Goal: Complete application form

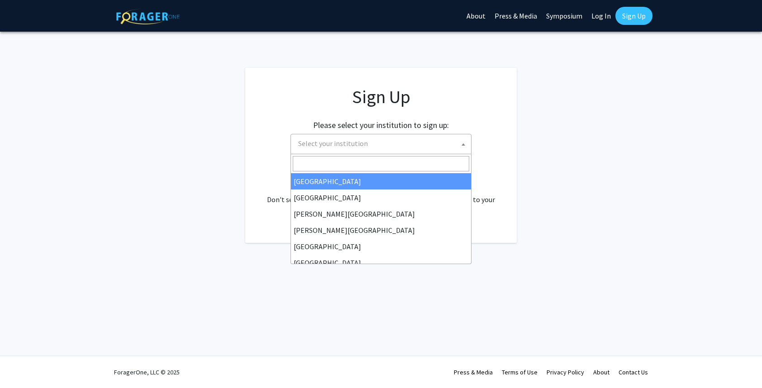
click at [441, 143] on span "Select your institution" at bounding box center [383, 143] width 176 height 19
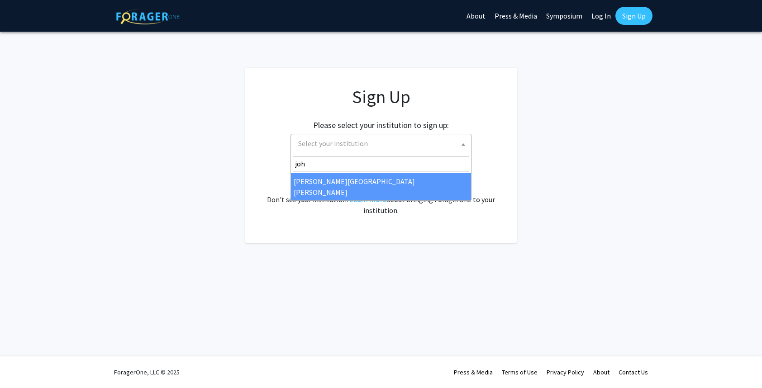
type input "joh"
select select "1"
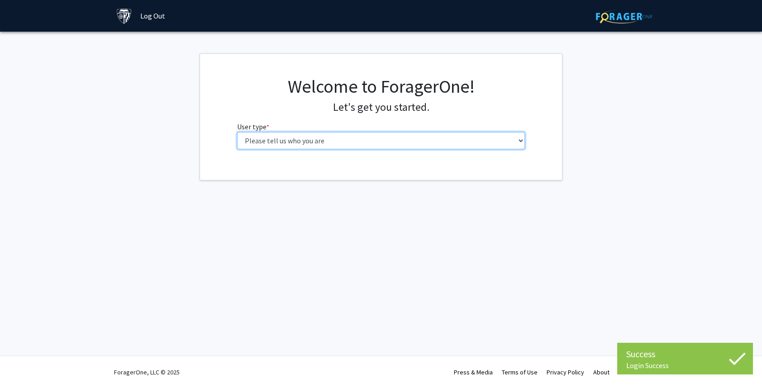
click at [428, 148] on select "Please tell us who you are Undergraduate Student Master's Student Doctoral Cand…" at bounding box center [381, 140] width 288 height 17
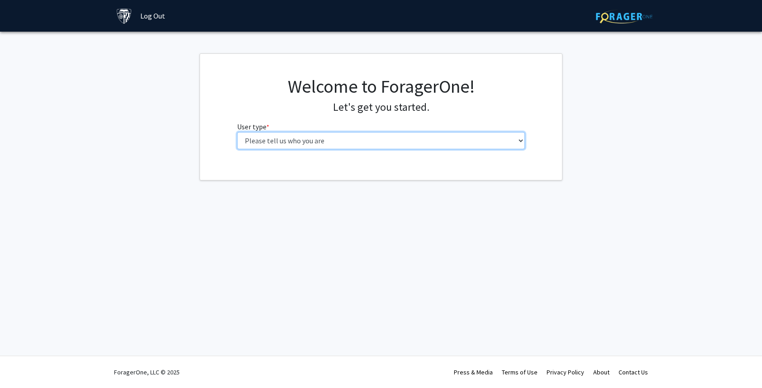
select select "2: masters"
click at [237, 132] on select "Please tell us who you are Undergraduate Student Master's Student Doctoral Cand…" at bounding box center [381, 140] width 288 height 17
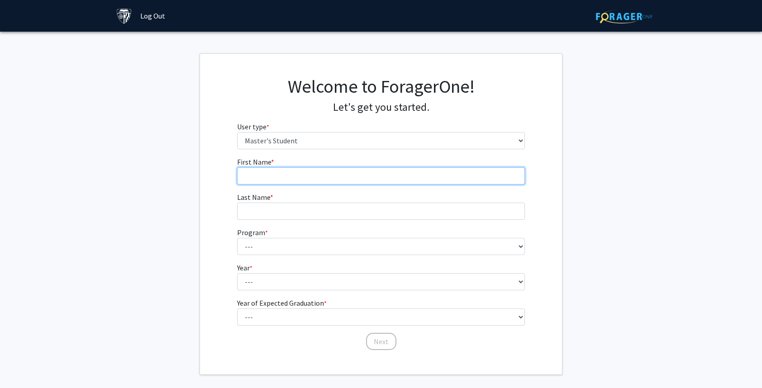
click at [301, 173] on input "First Name * required" at bounding box center [381, 175] width 288 height 17
type input "Andrea"
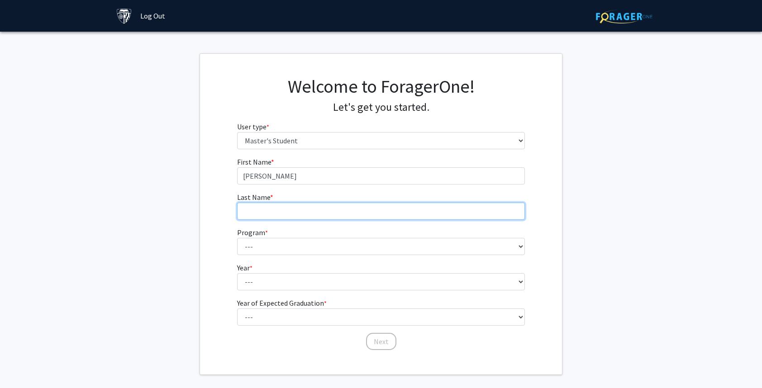
type input "Binkley"
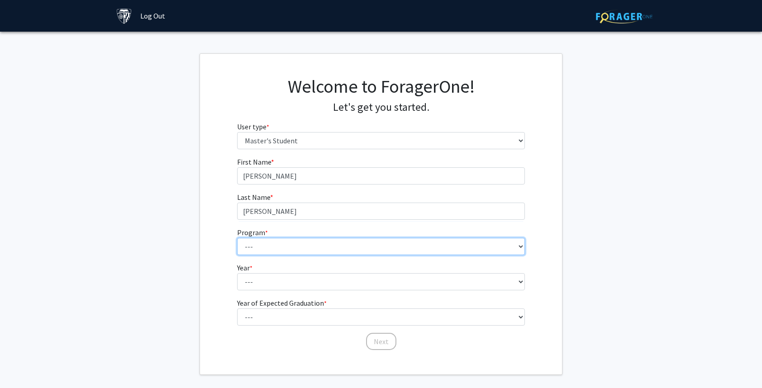
click at [296, 250] on select "--- Anatomy Education Applied and Computational Mathematics Applied Biomedical …" at bounding box center [381, 246] width 288 height 17
select select "81: 67"
click at [237, 238] on select "--- Anatomy Education Applied and Computational Mathematics Applied Biomedical …" at bounding box center [381, 246] width 288 height 17
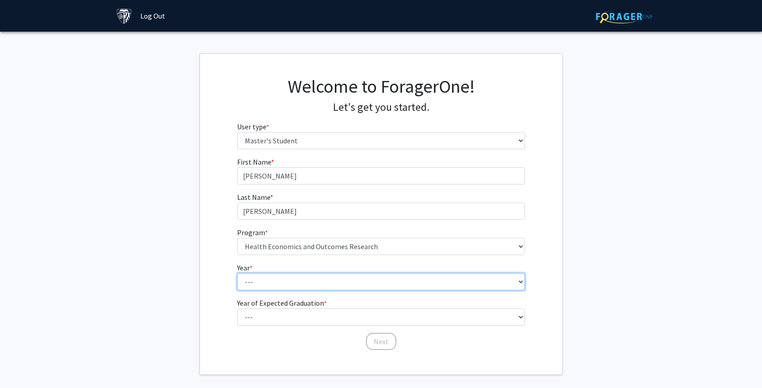
click at [295, 286] on select "--- First Year Second Year" at bounding box center [381, 281] width 288 height 17
select select "1: first_year"
click at [237, 273] on select "--- First Year Second Year" at bounding box center [381, 281] width 288 height 17
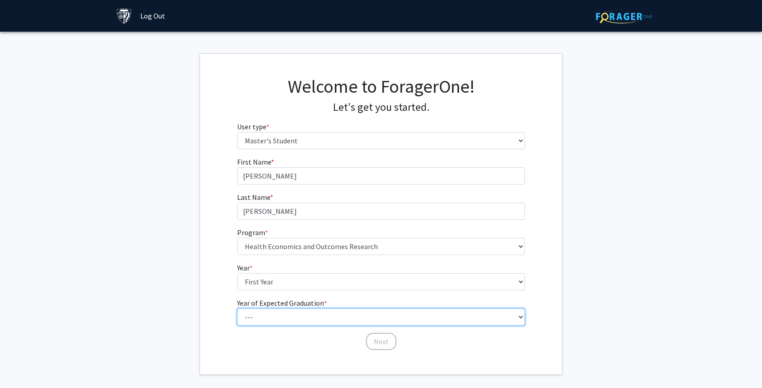
click at [298, 316] on select "--- 2025 2026 2027 2028 2029 2030 2031 2032 2033 2034" at bounding box center [381, 317] width 288 height 17
select select "3: 2027"
click at [237, 309] on select "--- 2025 2026 2027 2028 2029 2030 2031 2032 2033 2034" at bounding box center [381, 317] width 288 height 17
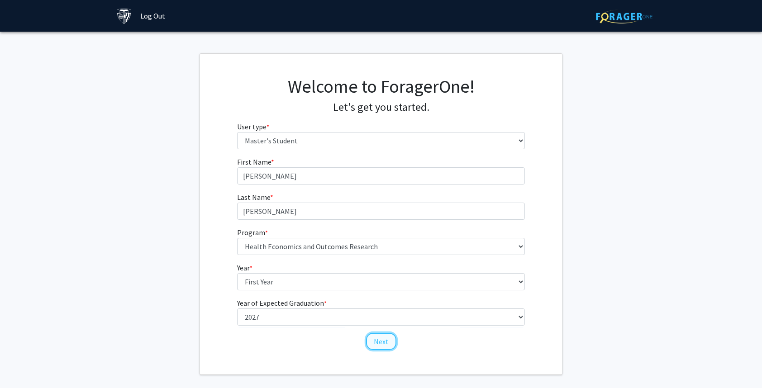
click at [383, 346] on button "Next" at bounding box center [381, 341] width 30 height 17
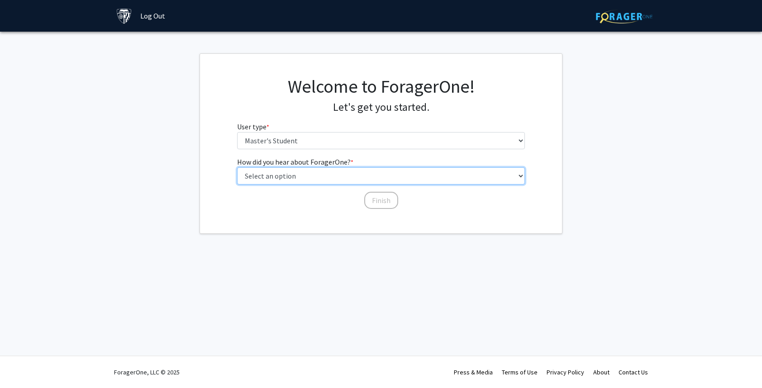
click at [350, 177] on select "Select an option Peer/student recommendation Faculty/staff recommendation Unive…" at bounding box center [381, 175] width 288 height 17
select select "3: university_website"
click at [237, 167] on select "Select an option Peer/student recommendation Faculty/staff recommendation Unive…" at bounding box center [381, 175] width 288 height 17
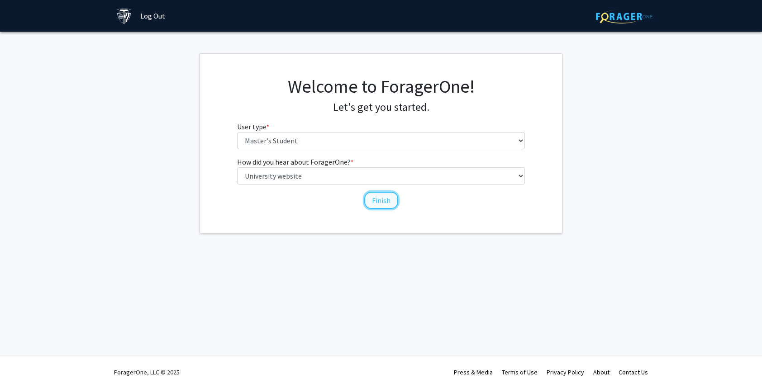
click at [375, 201] on button "Finish" at bounding box center [381, 200] width 34 height 17
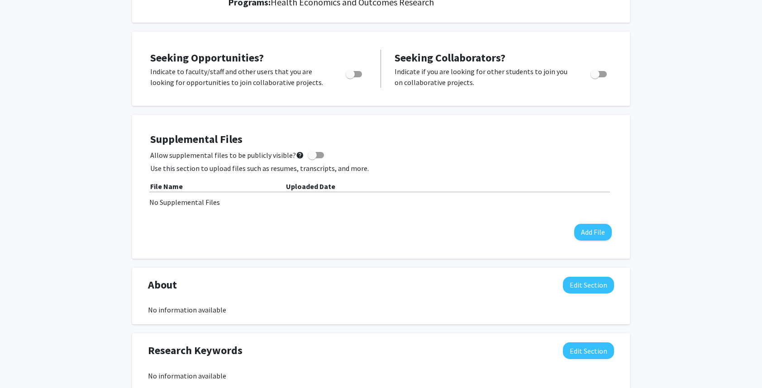
scroll to position [139, 0]
click at [101, 100] on div "[PERSON_NAME] Edit Section See Public View help Degree Level: Master's Student …" at bounding box center [381, 287] width 762 height 789
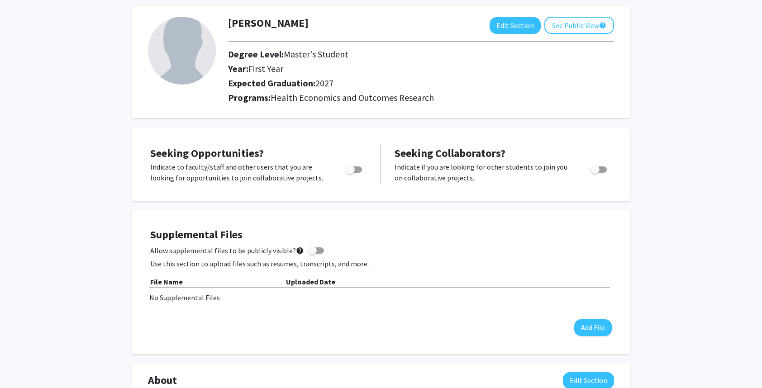
scroll to position [0, 0]
